Goal: Task Accomplishment & Management: Use online tool/utility

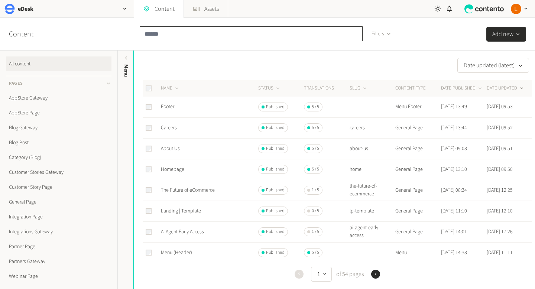
click at [194, 32] on input "text" at bounding box center [251, 33] width 223 height 15
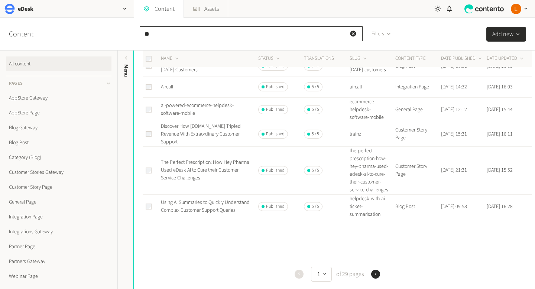
scroll to position [455, 0]
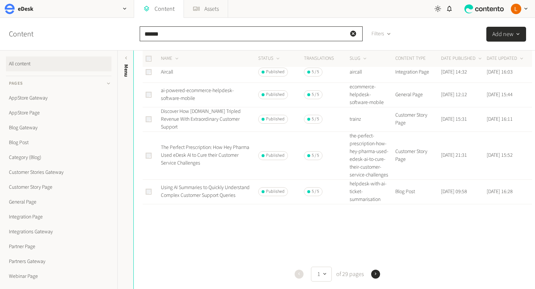
type input "******"
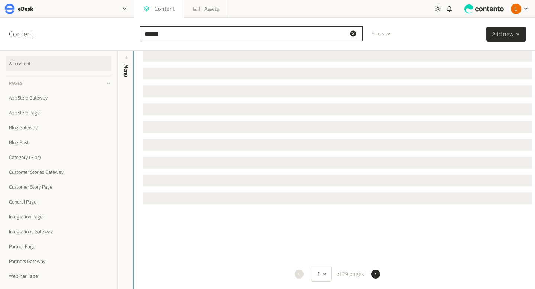
scroll to position [0, 0]
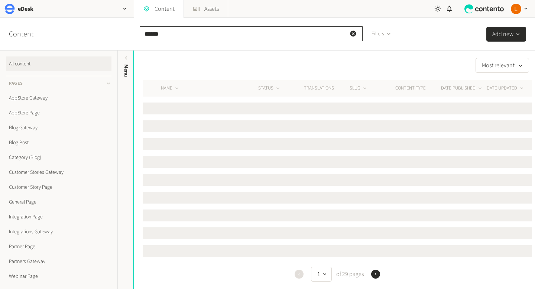
click at [293, 36] on input "******" at bounding box center [251, 33] width 223 height 15
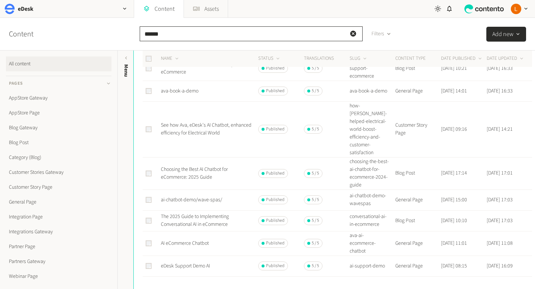
scroll to position [369, 0]
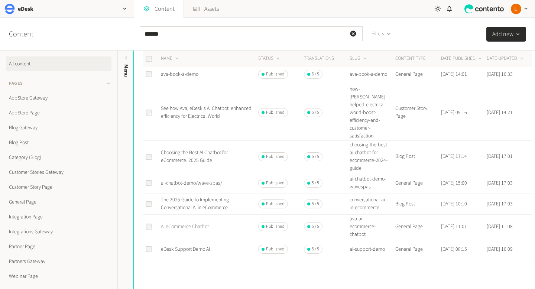
click at [200, 223] on link "AI eCommerce Chatbot" at bounding box center [185, 226] width 48 height 7
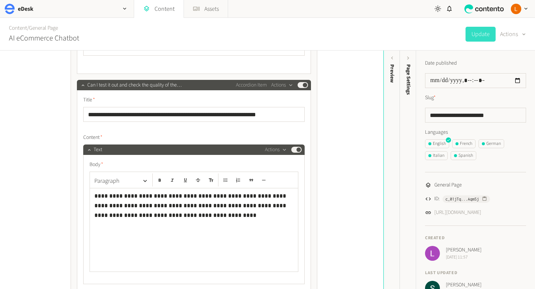
scroll to position [8433, 0]
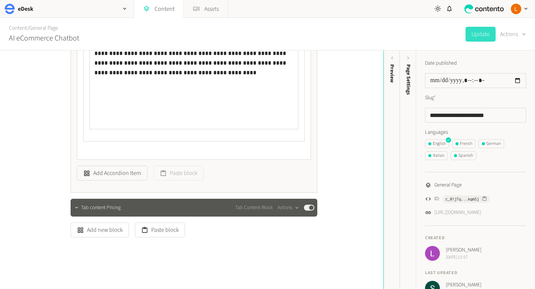
click at [115, 206] on div "Tab content Pricing Tab Content Block Actions Published" at bounding box center [194, 208] width 247 height 18
click at [77, 205] on icon "button" at bounding box center [76, 207] width 5 height 5
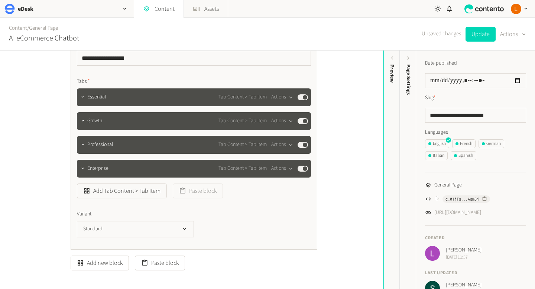
scroll to position [8616, 0]
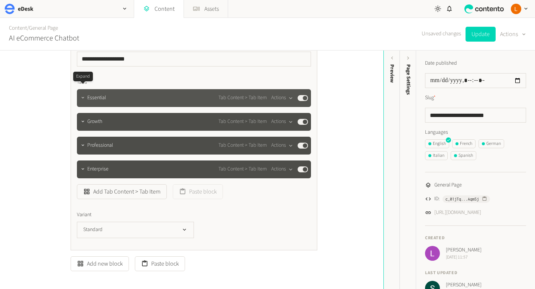
click at [84, 95] on icon "button" at bounding box center [82, 97] width 5 height 5
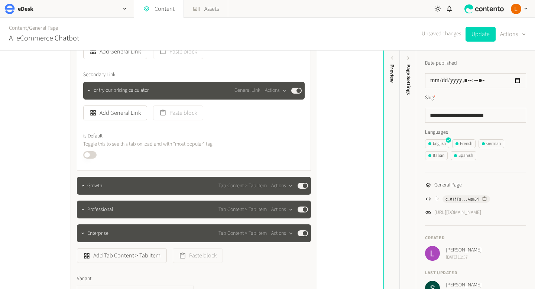
scroll to position [9269, 0]
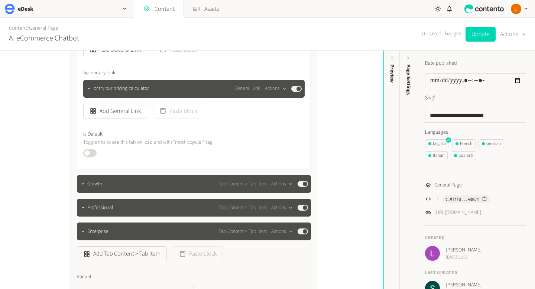
click at [88, 149] on button "Published" at bounding box center [89, 152] width 13 height 7
click at [86, 180] on div at bounding box center [82, 184] width 9 height 10
click at [85, 181] on icon "button" at bounding box center [82, 183] width 5 height 5
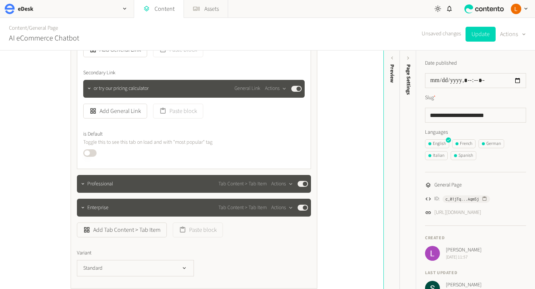
scroll to position [10025, 0]
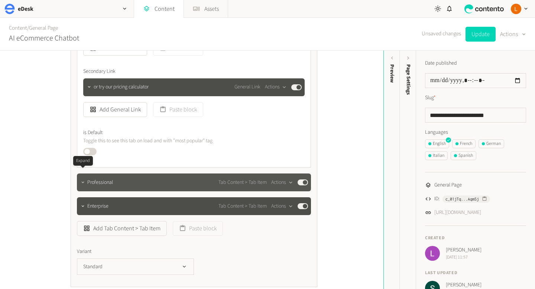
click at [85, 180] on icon "button" at bounding box center [82, 182] width 5 height 5
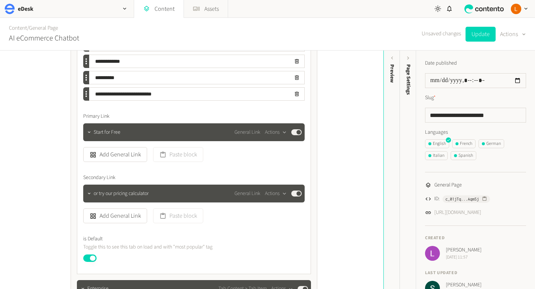
scroll to position [10722, 0]
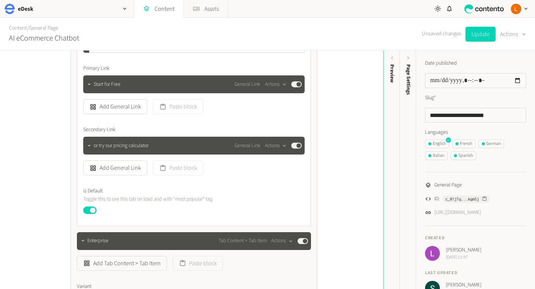
click at [90, 207] on button "Published" at bounding box center [89, 210] width 13 height 7
click at [480, 35] on button "Update" at bounding box center [481, 34] width 30 height 15
